Goal: Transaction & Acquisition: Purchase product/service

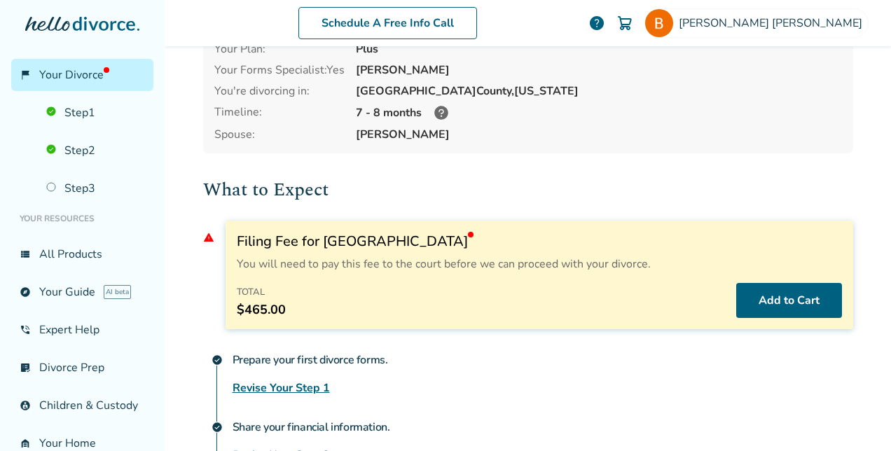
scroll to position [83, 0]
click at [786, 301] on button "Add to Cart" at bounding box center [790, 301] width 106 height 35
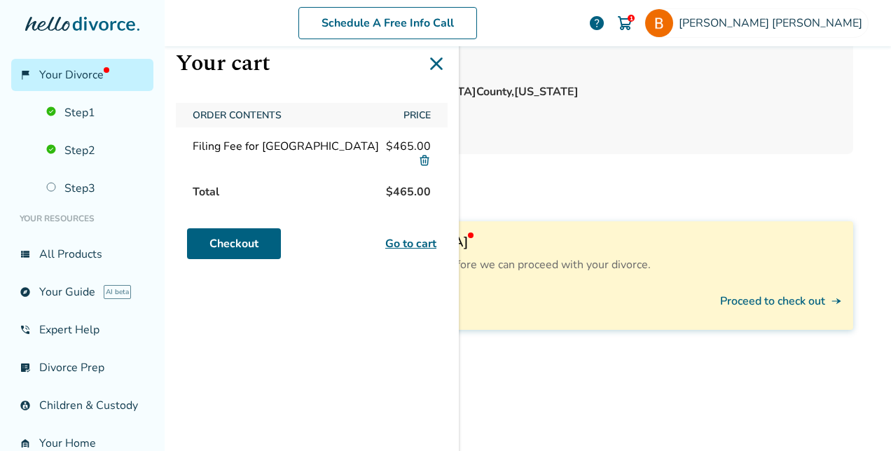
click at [403, 249] on link "Go to cart" at bounding box center [410, 243] width 51 height 17
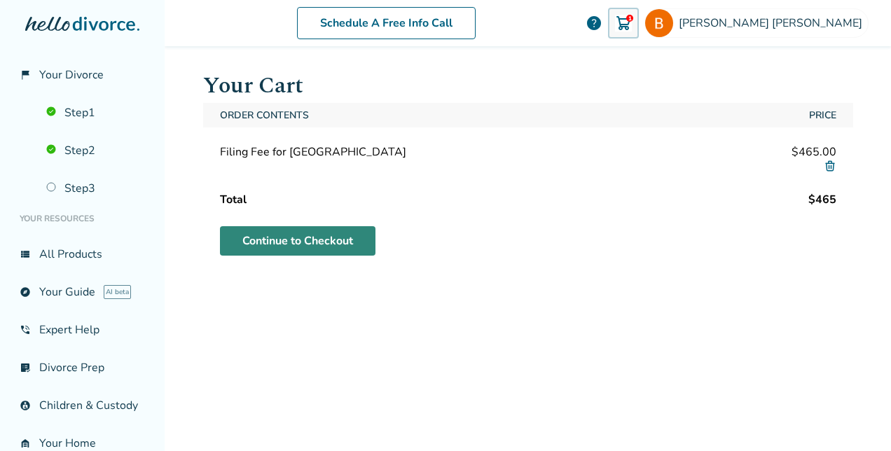
click at [325, 244] on link "Continue to Checkout" at bounding box center [298, 240] width 156 height 29
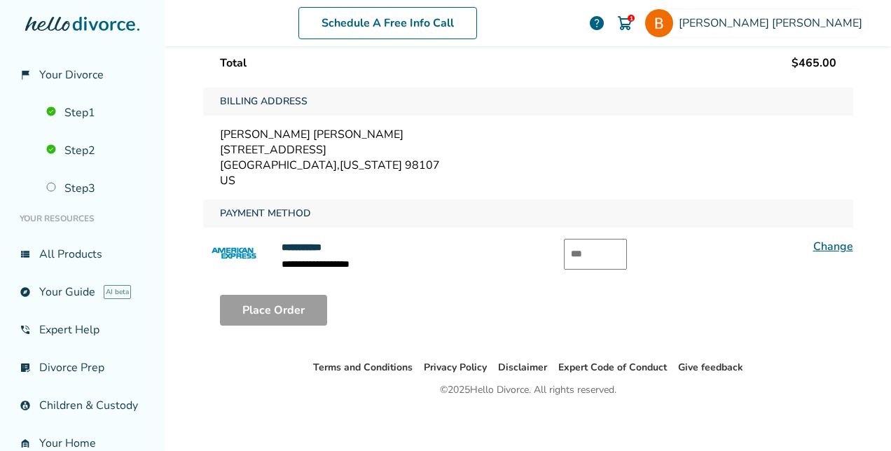
scroll to position [206, 0]
click at [584, 259] on input "text" at bounding box center [595, 253] width 63 height 31
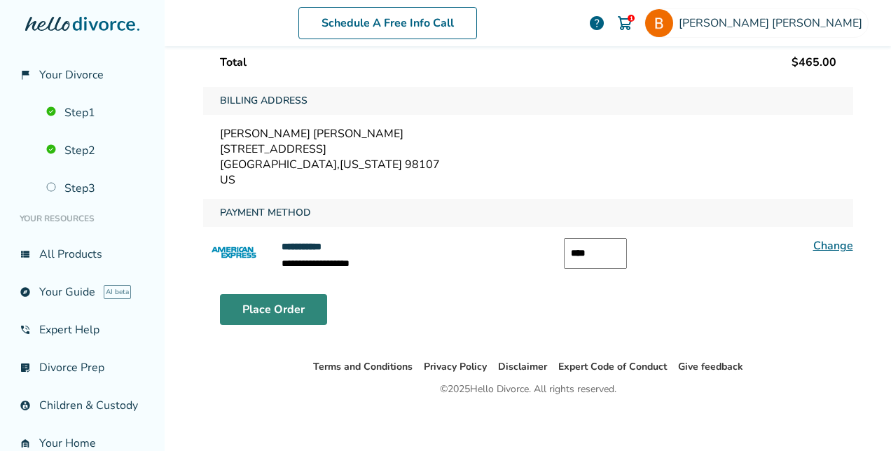
type input "****"
click at [301, 303] on button "Place Order" at bounding box center [273, 309] width 107 height 31
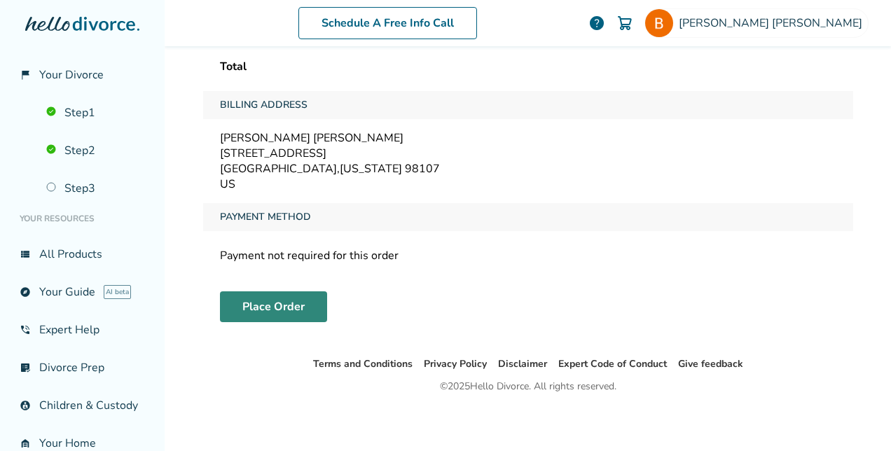
scroll to position [69, 0]
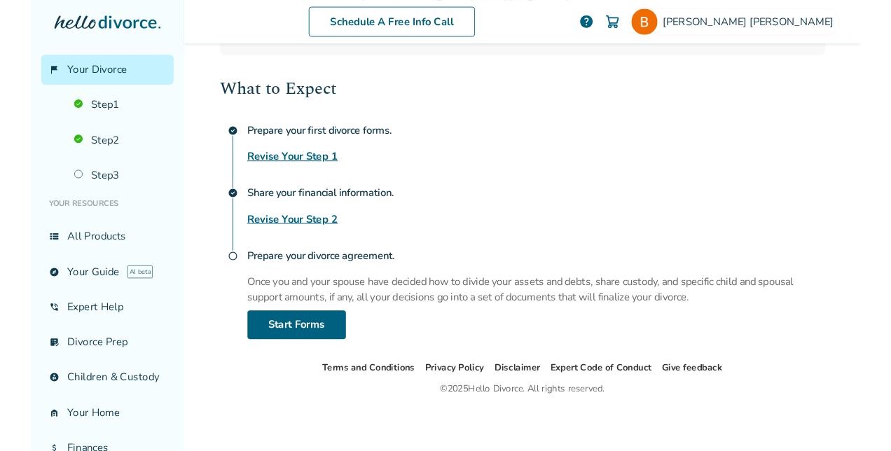
scroll to position [177, 0]
